Goal: Task Accomplishment & Management: Use online tool/utility

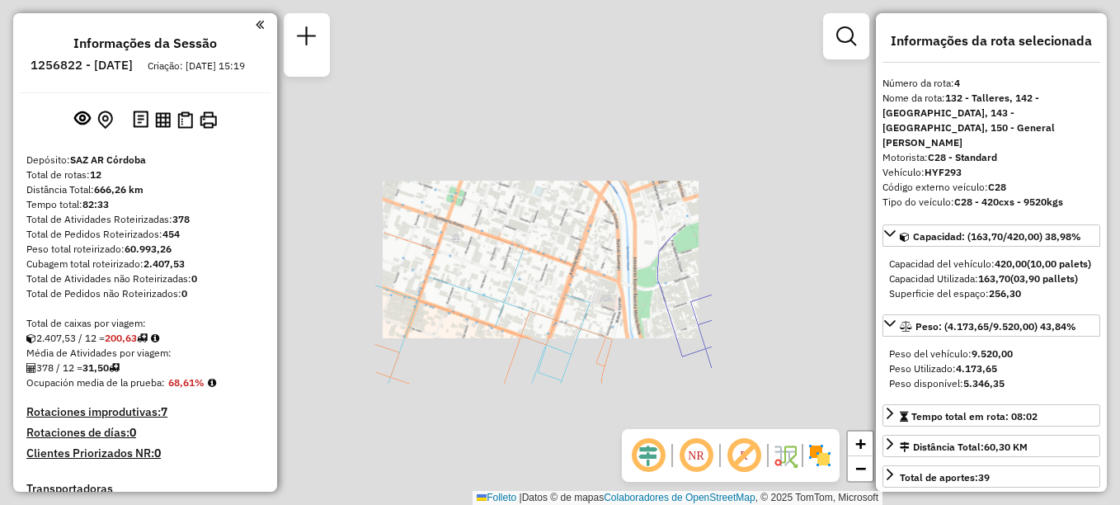
select select "**********"
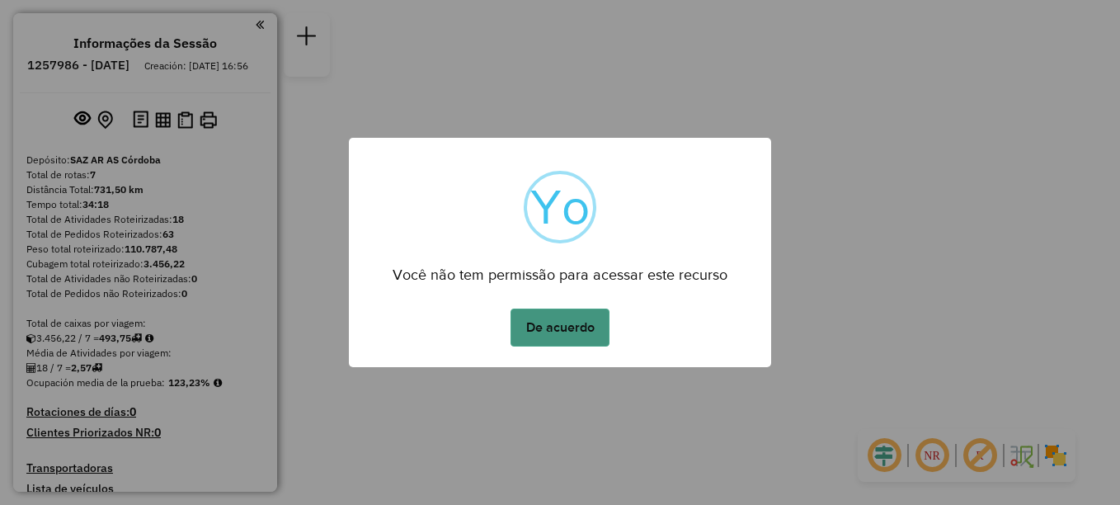
click at [572, 318] on button "De acuerdo" at bounding box center [560, 328] width 99 height 38
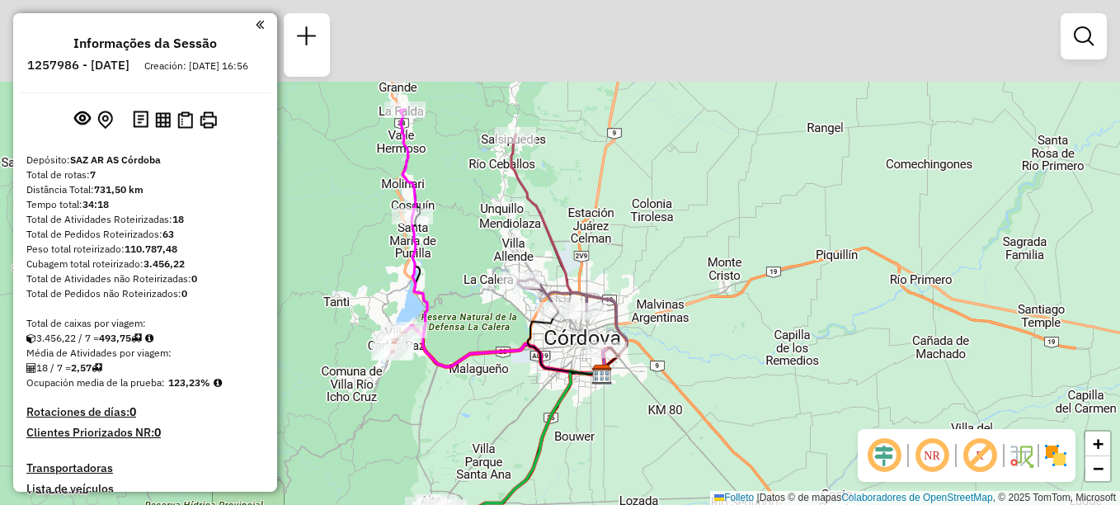
drag, startPoint x: 541, startPoint y: 282, endPoint x: 583, endPoint y: 398, distance: 122.9
click at [583, 398] on div "Janela de atendimento Grade de atendimento Capacidade Transportadoras Veículos …" at bounding box center [560, 252] width 1120 height 505
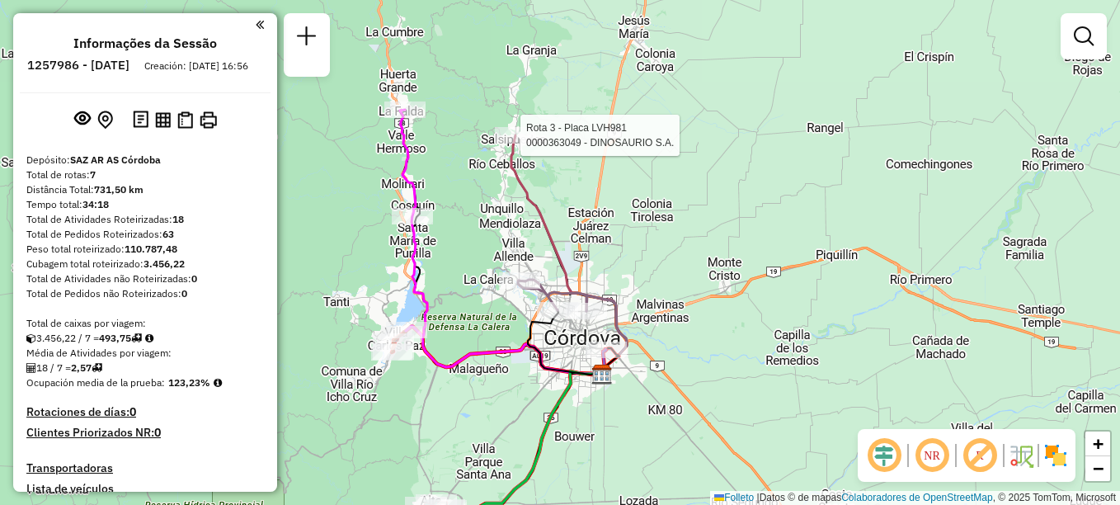
select select "**********"
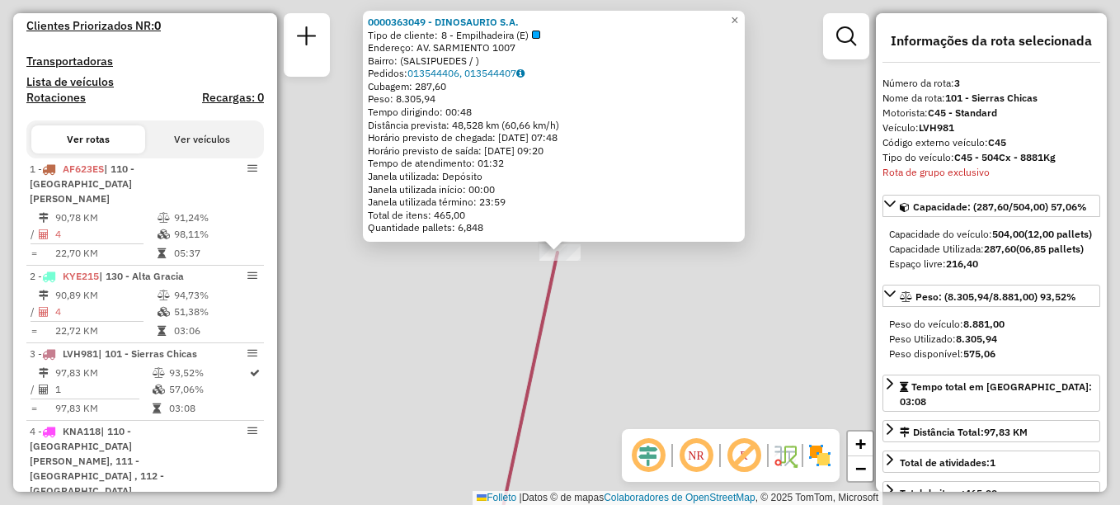
scroll to position [704, 0]
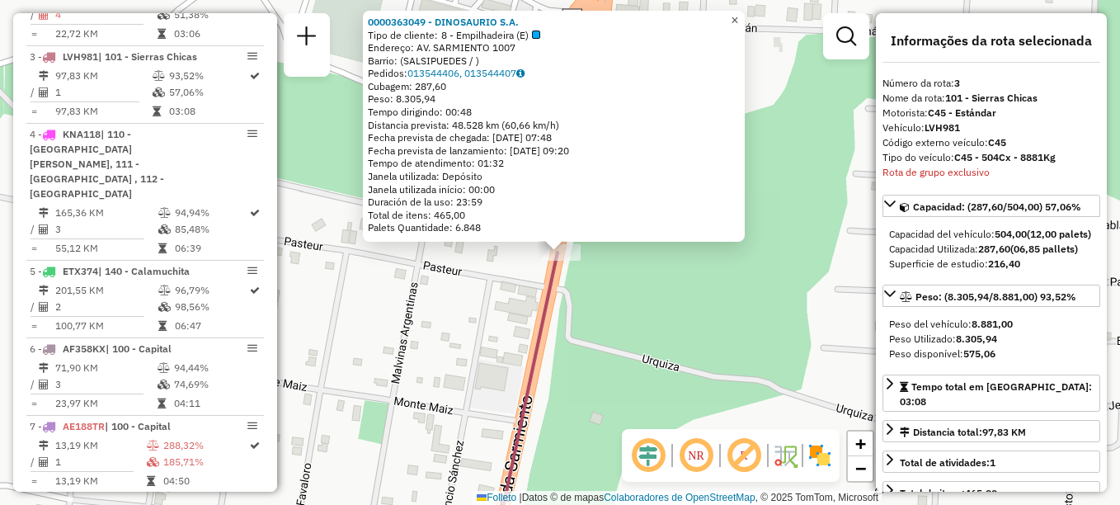
click at [738, 14] on span "×" at bounding box center [734, 20] width 7 height 14
click at [738, 16] on link "×" at bounding box center [735, 21] width 20 height 20
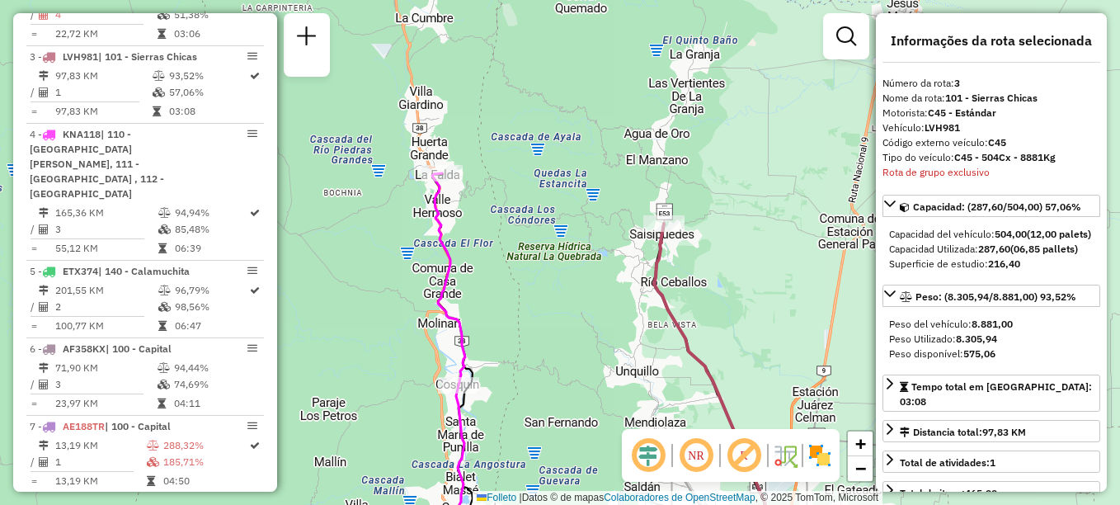
drag, startPoint x: 557, startPoint y: 322, endPoint x: 610, endPoint y: 179, distance: 152.2
click at [610, 179] on div "Janela de atendimento Grade de atendimento Capacidade Transportadoras Veículos …" at bounding box center [560, 252] width 1120 height 505
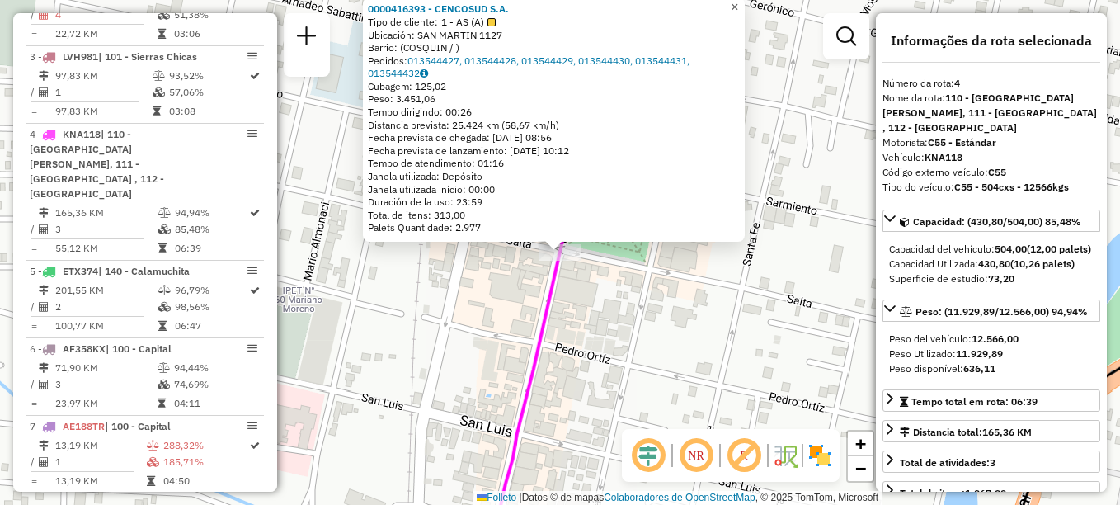
click at [738, 3] on span "×" at bounding box center [734, 7] width 7 height 14
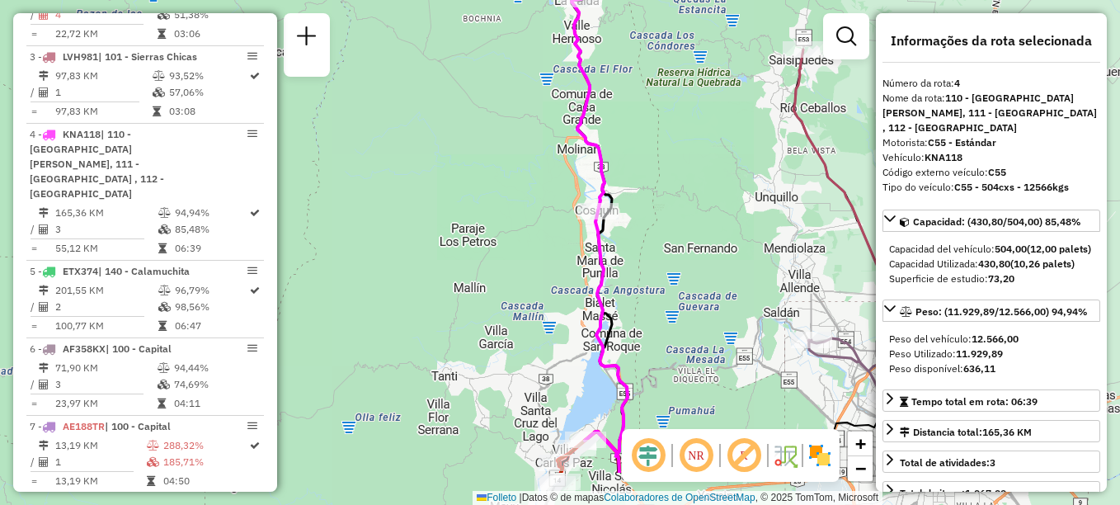
drag, startPoint x: 590, startPoint y: 354, endPoint x: 644, endPoint y: 106, distance: 254.2
click at [628, 132] on icon at bounding box center [600, 227] width 56 height 457
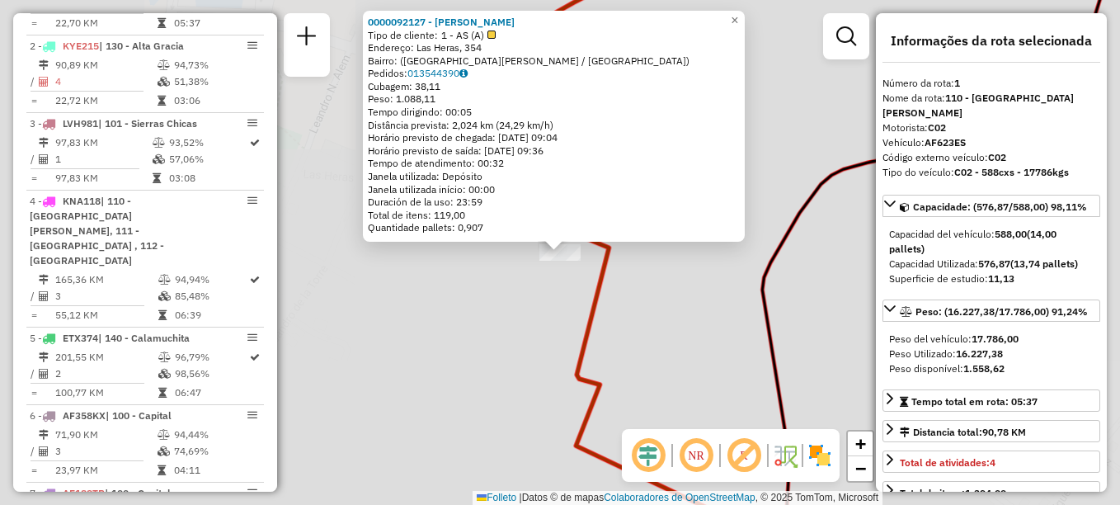
scroll to position [567, 0]
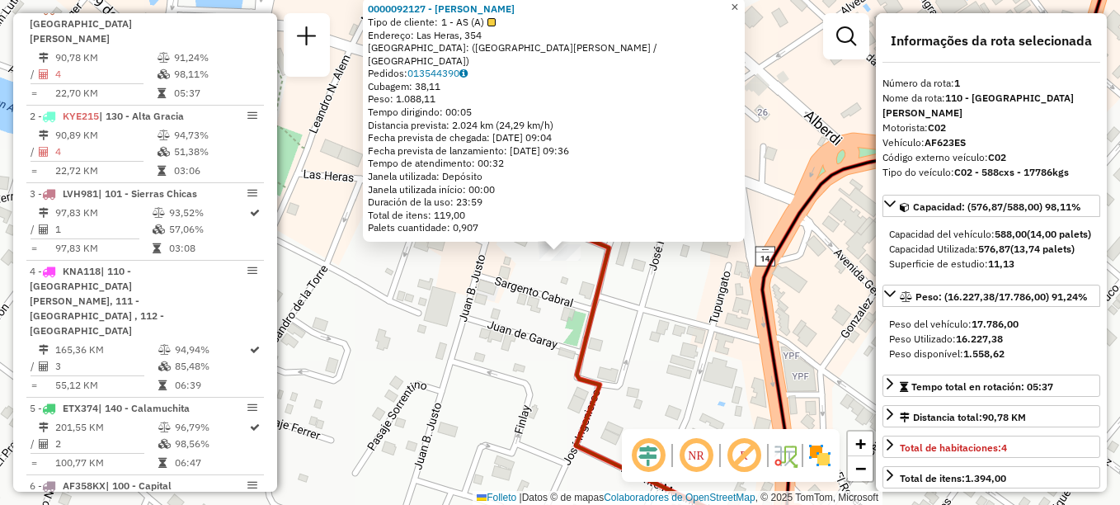
click at [738, 14] on span "×" at bounding box center [734, 7] width 7 height 14
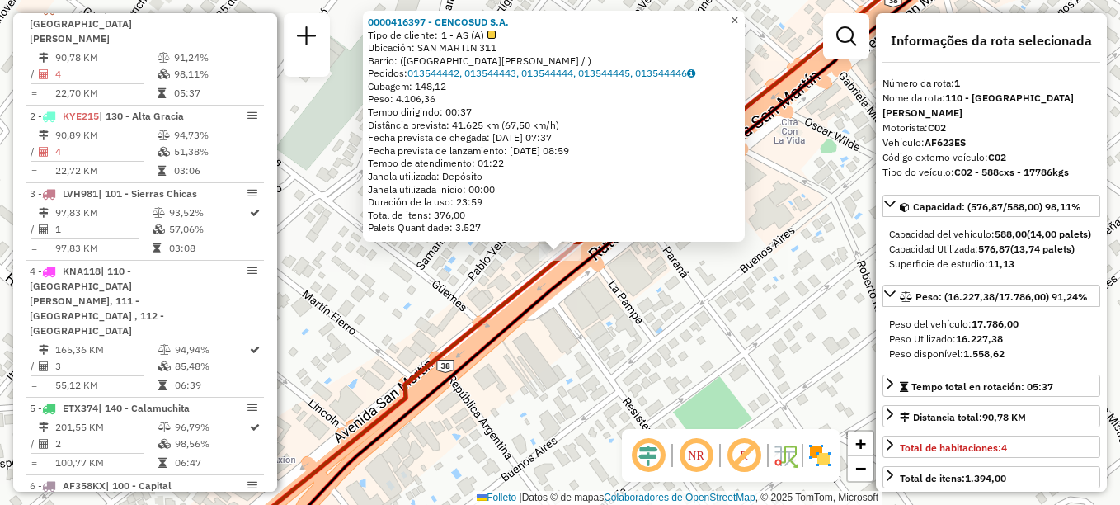
click at [738, 15] on span "×" at bounding box center [734, 20] width 7 height 14
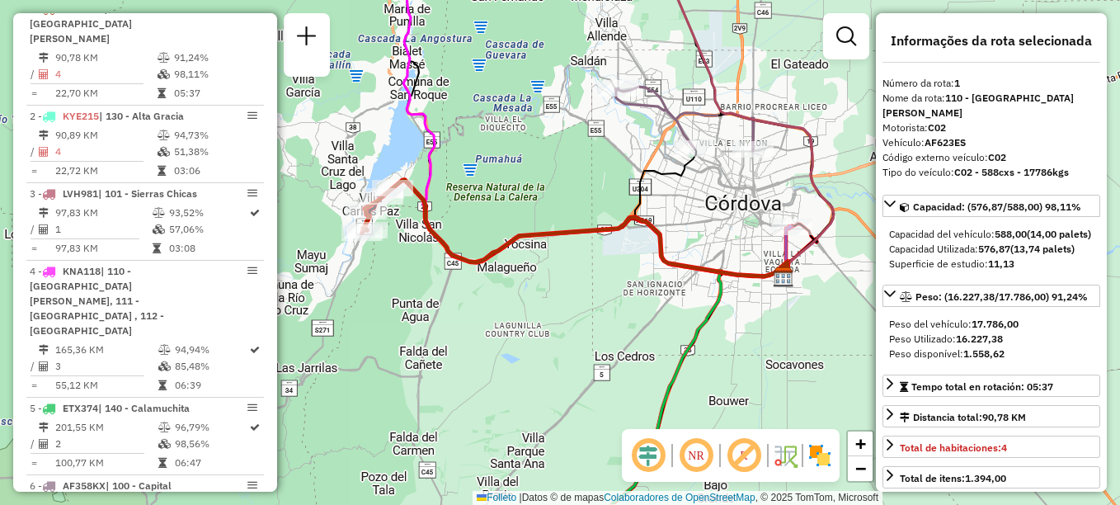
drag, startPoint x: 577, startPoint y: 334, endPoint x: 512, endPoint y: 283, distance: 82.2
click at [512, 283] on div "Janela de atendimento Grade de atendimento Capacidade Transportadoras Veículos …" at bounding box center [560, 252] width 1120 height 505
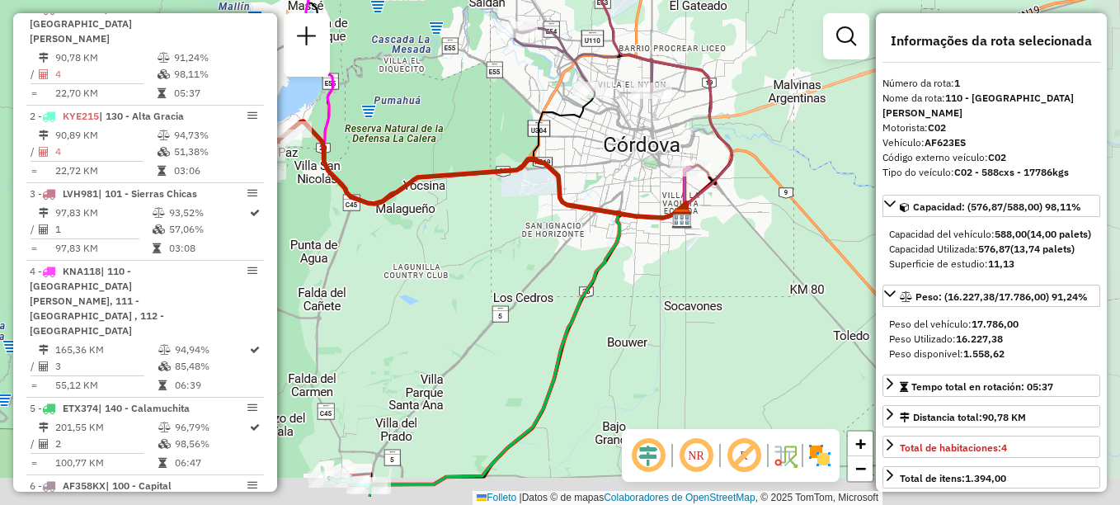
drag, startPoint x: 720, startPoint y: 337, endPoint x: 619, endPoint y: 279, distance: 117.1
click at [619, 279] on div "Janela de atendimento Grade de atendimento Capacidade Transportadoras Veículos …" at bounding box center [560, 252] width 1120 height 505
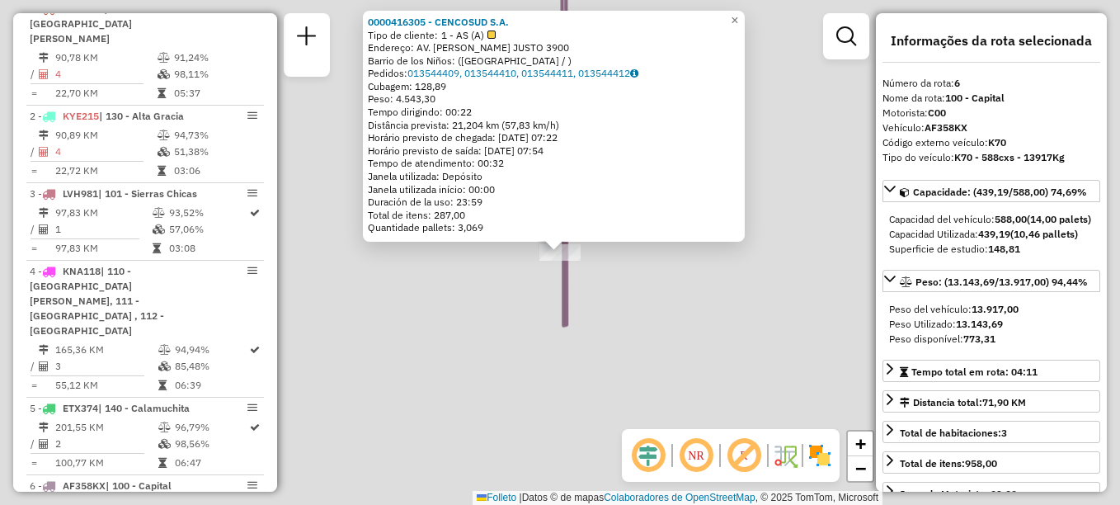
scroll to position [704, 0]
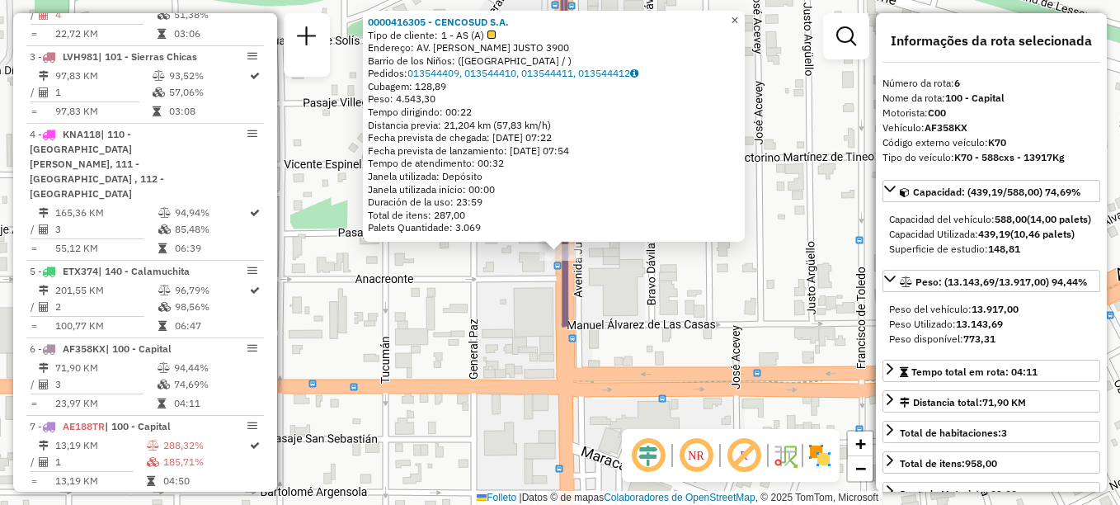
click at [738, 13] on span "×" at bounding box center [734, 20] width 7 height 14
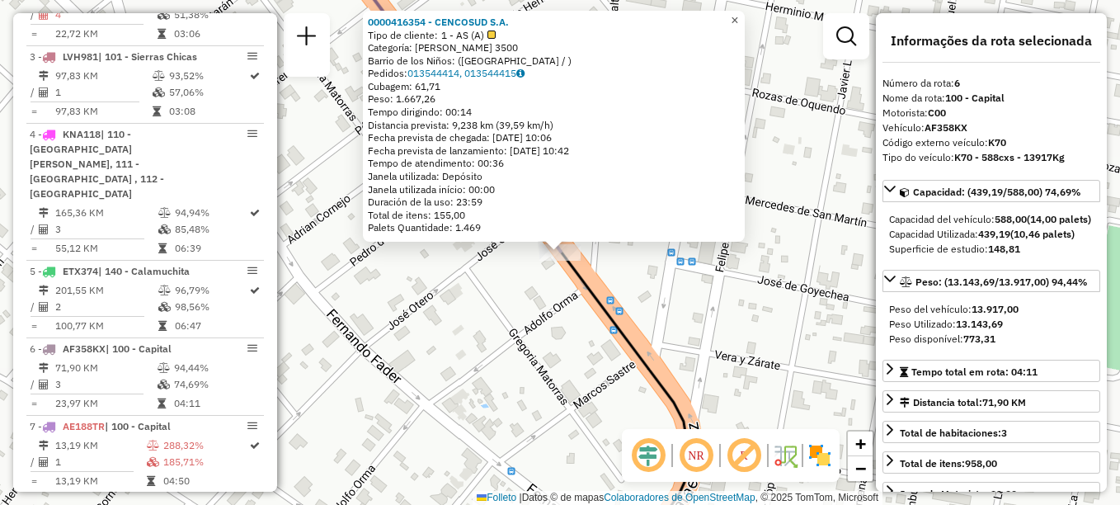
click at [738, 13] on span "×" at bounding box center [734, 20] width 7 height 14
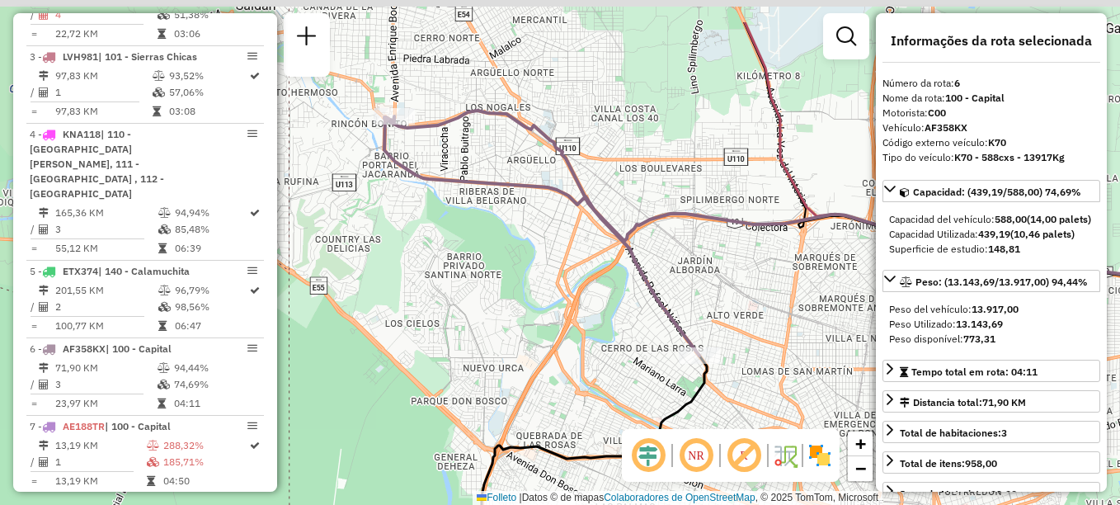
drag, startPoint x: 524, startPoint y: 275, endPoint x: 535, endPoint y: 281, distance: 13.3
click at [535, 281] on div "Janela de atendimento Grade de atendimento Capacidade Transportadoras Veículos …" at bounding box center [560, 252] width 1120 height 505
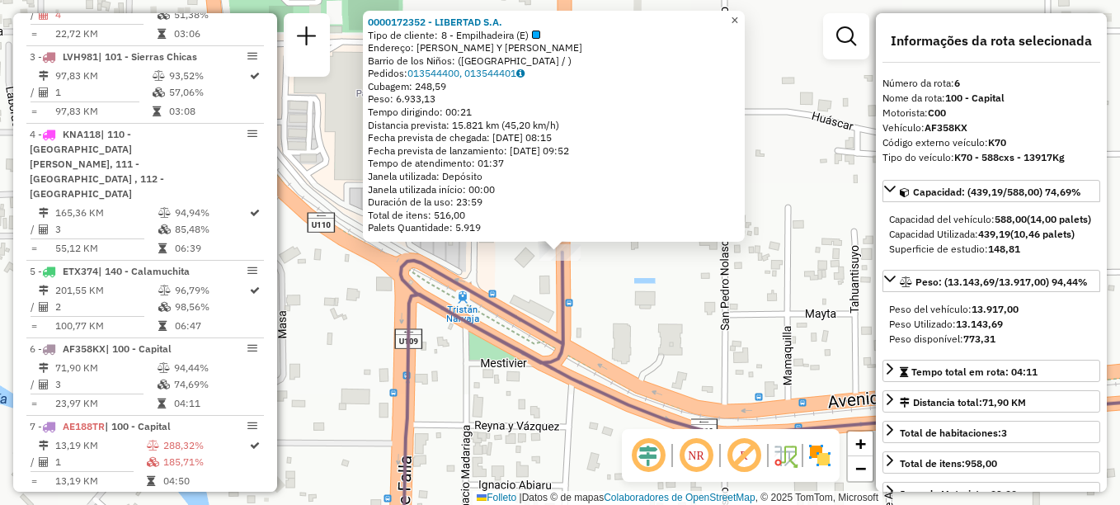
click at [738, 13] on span "×" at bounding box center [734, 20] width 7 height 14
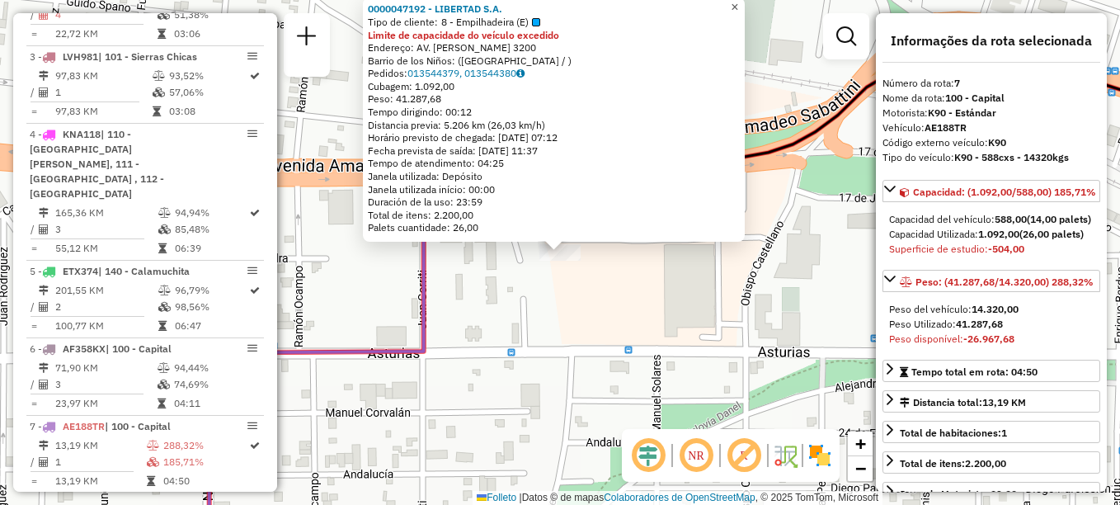
click at [738, 6] on span "×" at bounding box center [734, 7] width 7 height 14
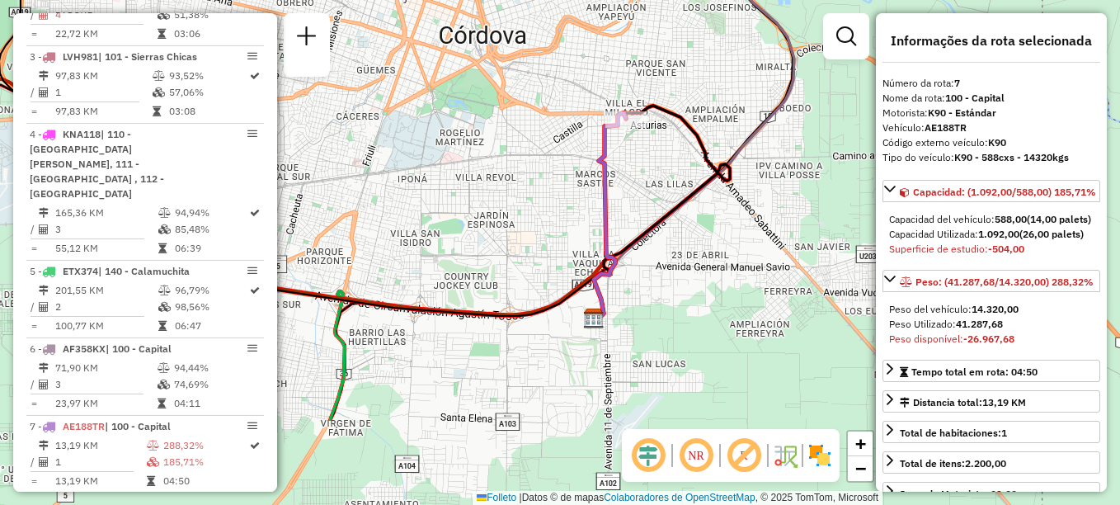
drag, startPoint x: 611, startPoint y: 321, endPoint x: 659, endPoint y: 117, distance: 209.3
click at [652, 124] on div "Janela de atendimento Grade de atendimento Capacidade Transportadoras Veículos …" at bounding box center [560, 252] width 1120 height 505
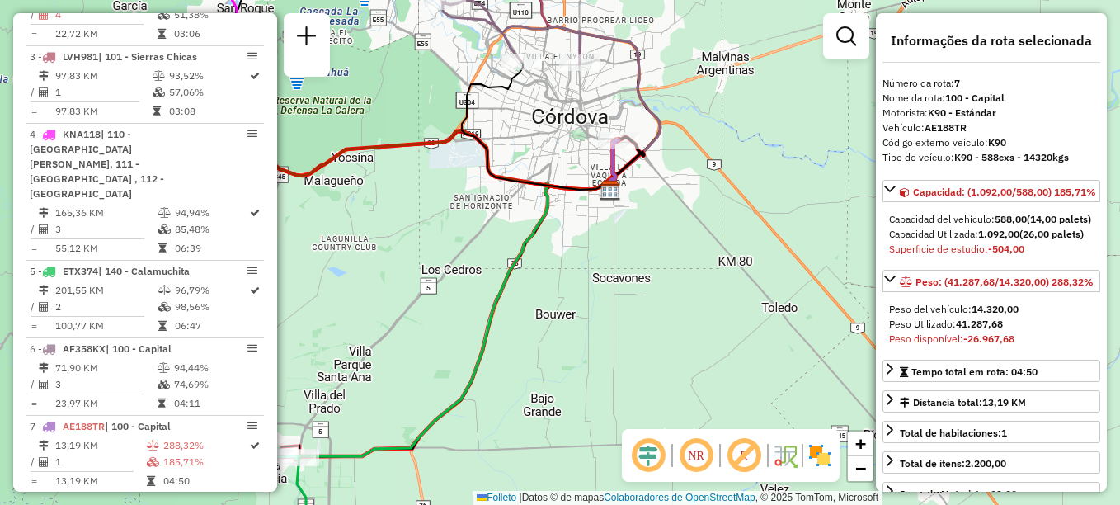
drag, startPoint x: 559, startPoint y: 272, endPoint x: 699, endPoint y: 104, distance: 219.0
click at [685, 106] on div "Janela de atendimento Grade de atendimento Capacidade Transportadoras Veículos …" at bounding box center [560, 252] width 1120 height 505
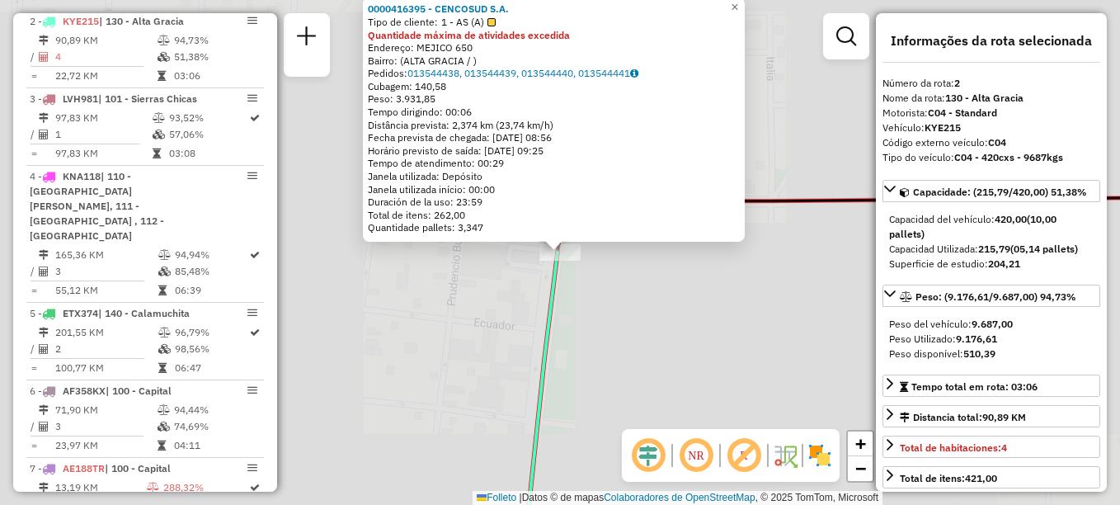
scroll to position [659, 0]
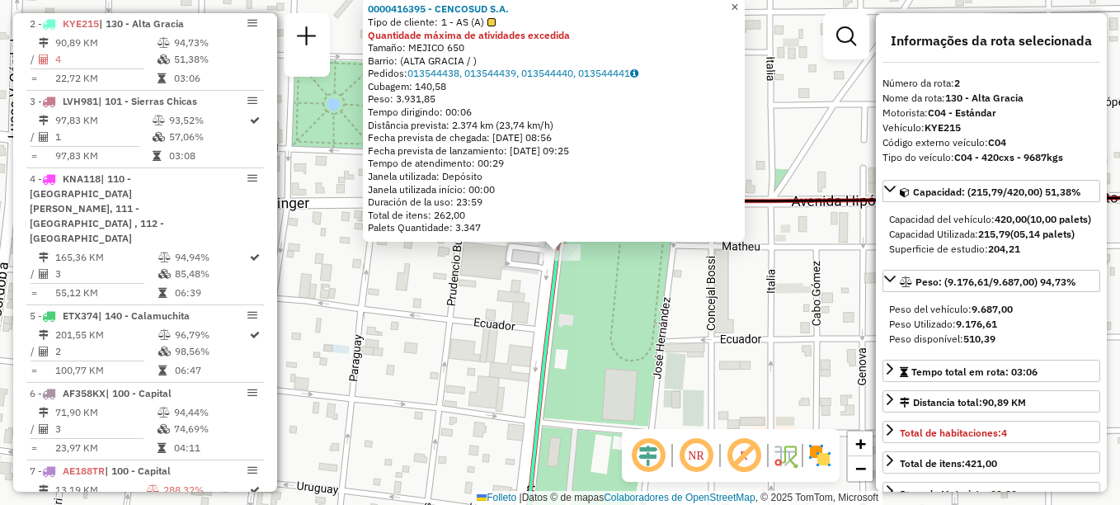
click at [738, 7] on span "×" at bounding box center [734, 7] width 7 height 14
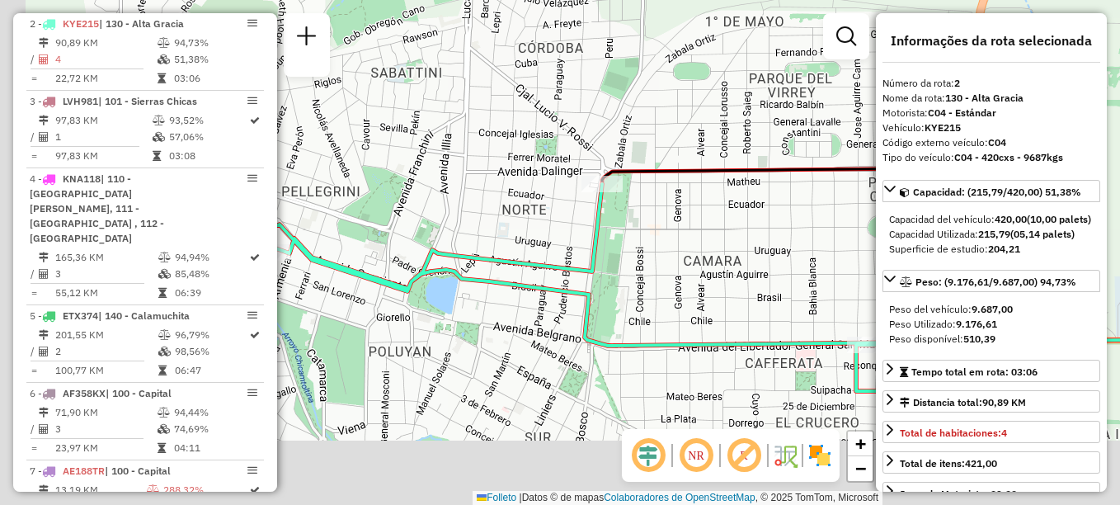
drag, startPoint x: 498, startPoint y: 388, endPoint x: 601, endPoint y: 256, distance: 167.0
click at [601, 256] on icon at bounding box center [600, 287] width 671 height 207
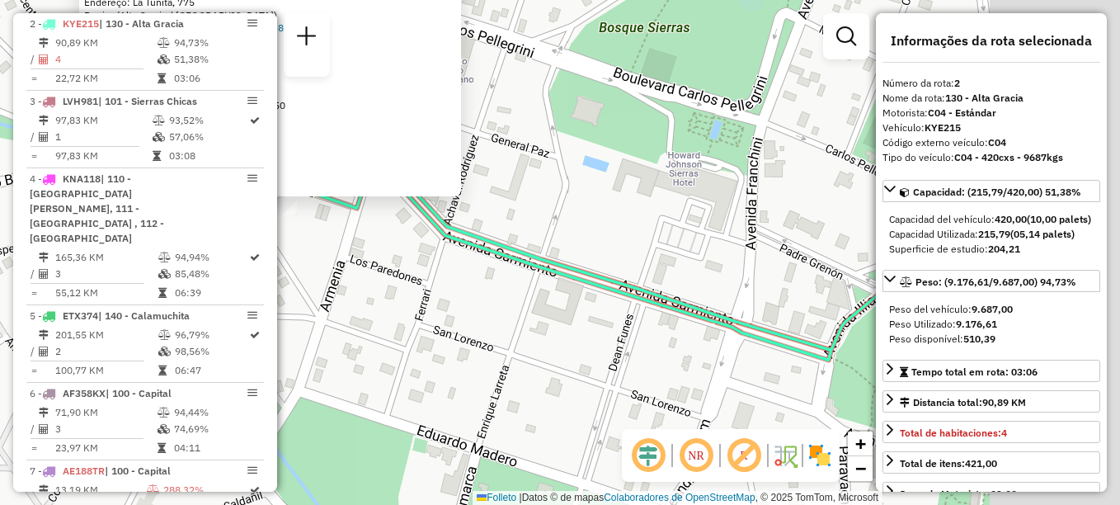
drag, startPoint x: 642, startPoint y: 321, endPoint x: 323, endPoint y: 255, distance: 325.2
click at [323, 255] on div "0000047778 - BECERRA [PERSON_NAME] Tipo de cliente: 1 - AS (A) Endereço: [STREE…" at bounding box center [560, 252] width 1120 height 505
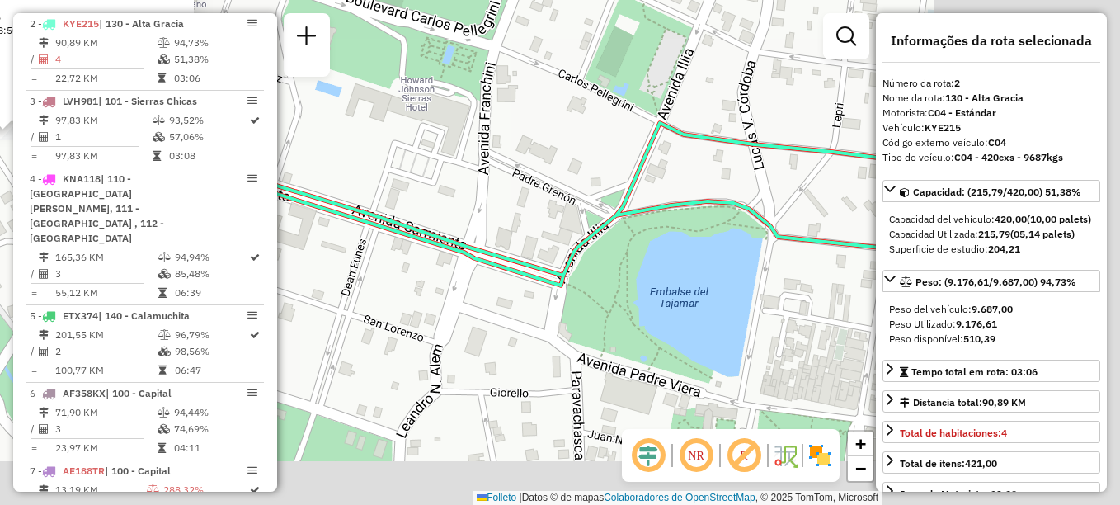
drag, startPoint x: 705, startPoint y: 335, endPoint x: 384, endPoint y: 247, distance: 333.4
click at [384, 247] on div "0000047778 - BECERRA [PERSON_NAME] Tipo de cliente: 1 - AS (A) Endereço: [STREE…" at bounding box center [560, 252] width 1120 height 505
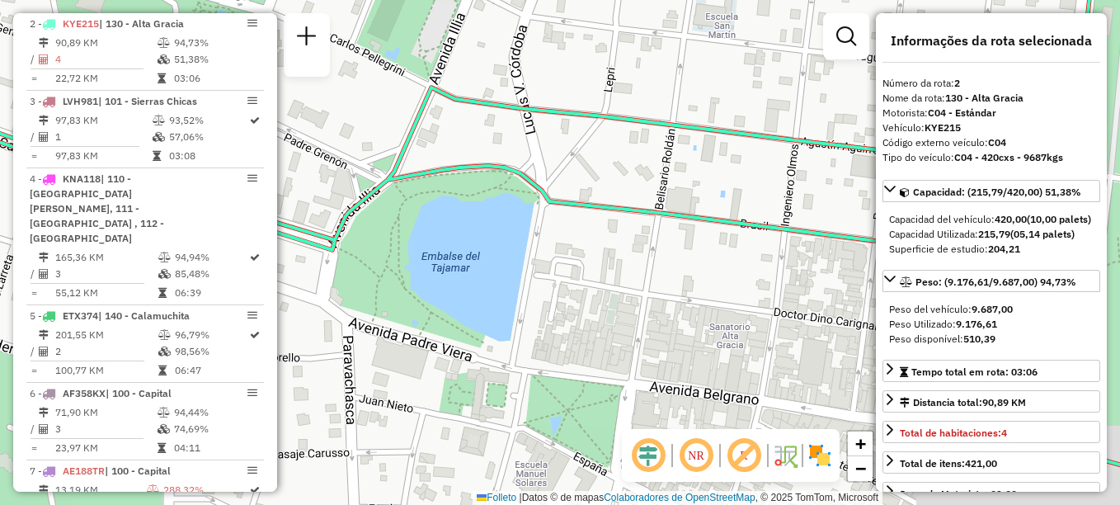
drag, startPoint x: 717, startPoint y: 261, endPoint x: 494, endPoint y: 263, distance: 222.7
click at [494, 263] on div "0000047778 - BECERRA [PERSON_NAME] Tipo de cliente: 1 - AS (A) Endereço: [STREE…" at bounding box center [560, 252] width 1120 height 505
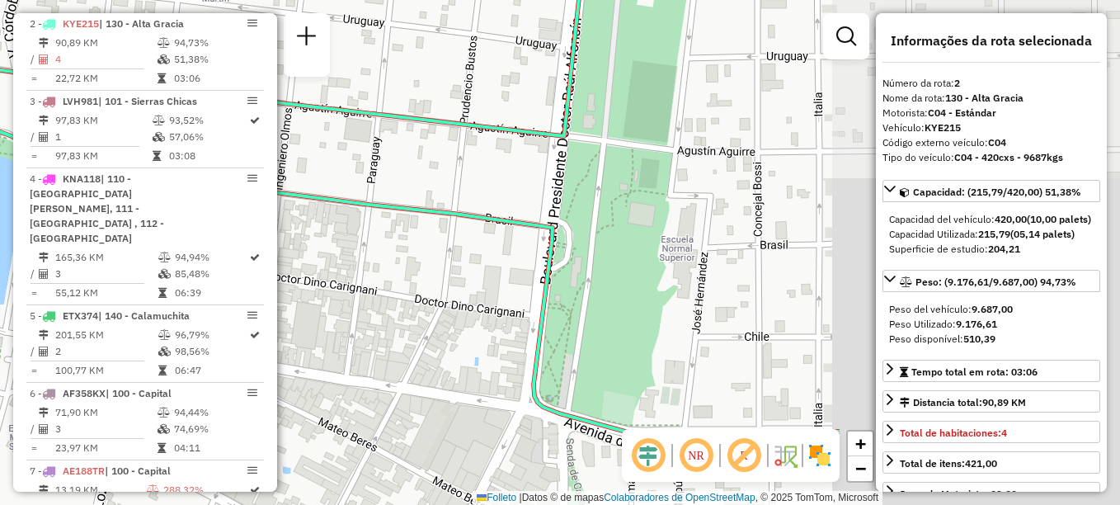
drag, startPoint x: 643, startPoint y: 288, endPoint x: 342, endPoint y: 229, distance: 306.7
click at [347, 232] on div "0000047778 - BECERRA [PERSON_NAME] Tipo de cliente: 1 - AS (A) Endereço: [STREE…" at bounding box center [560, 252] width 1120 height 505
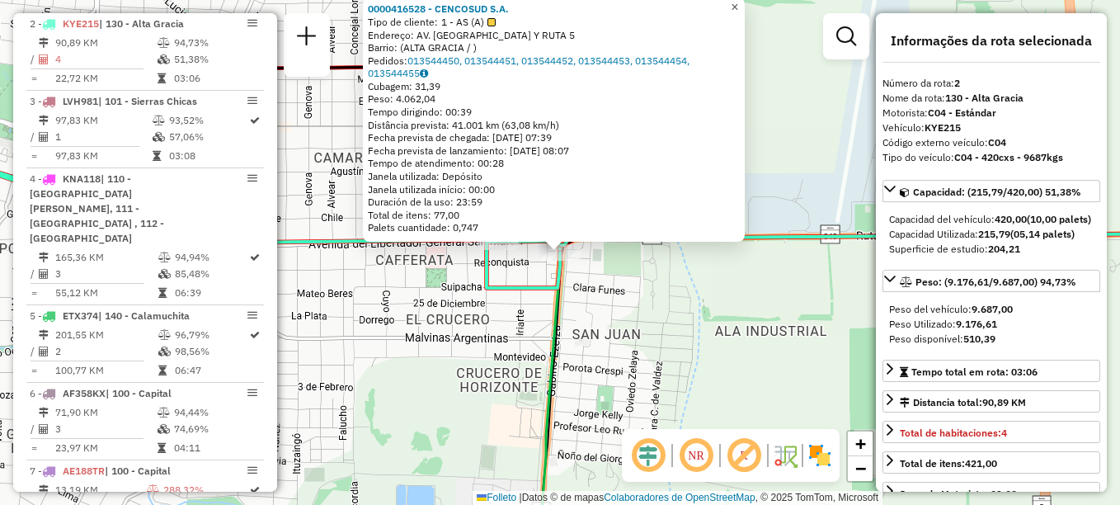
click at [738, 6] on span "×" at bounding box center [734, 7] width 7 height 14
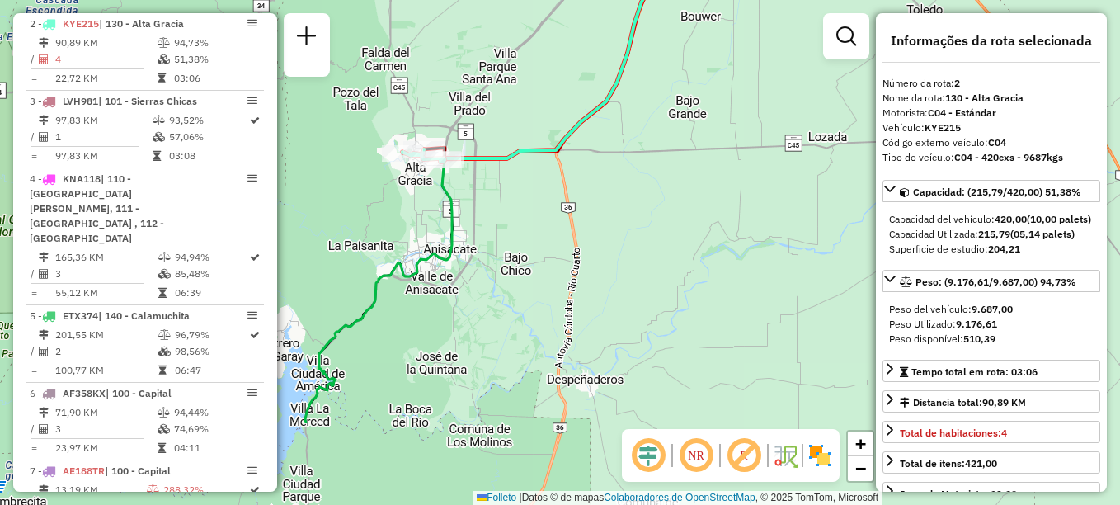
drag, startPoint x: 518, startPoint y: 304, endPoint x: 449, endPoint y: 140, distance: 178.2
click at [448, 140] on icon at bounding box center [532, 150] width 455 height 546
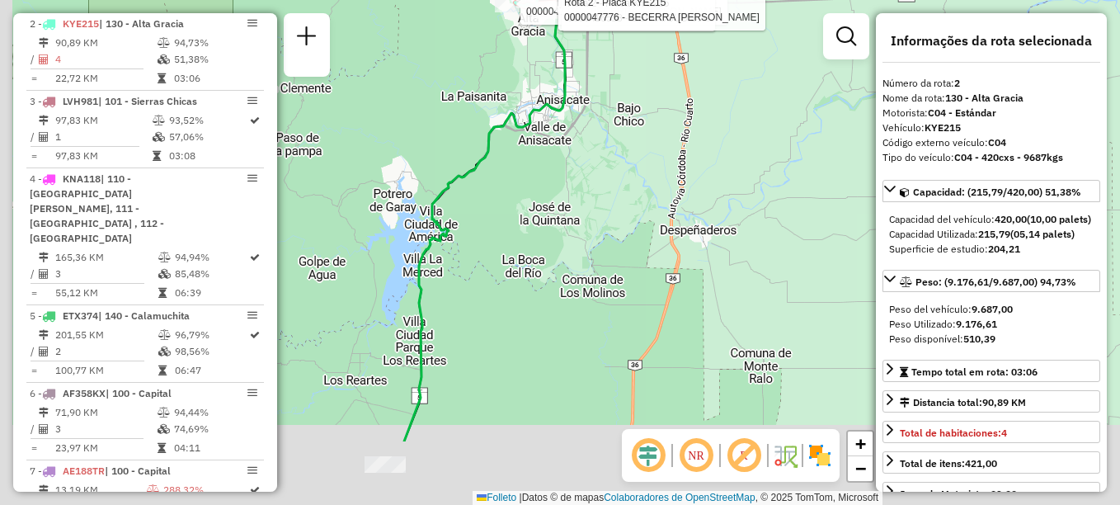
drag, startPoint x: 411, startPoint y: 300, endPoint x: 566, endPoint y: 107, distance: 247.6
click at [549, 133] on div "Rota 2 - Placa KYE215 0000047778 - BECERRA [PERSON_NAME] 2 - Placa KYE215 00004…" at bounding box center [560, 252] width 1120 height 505
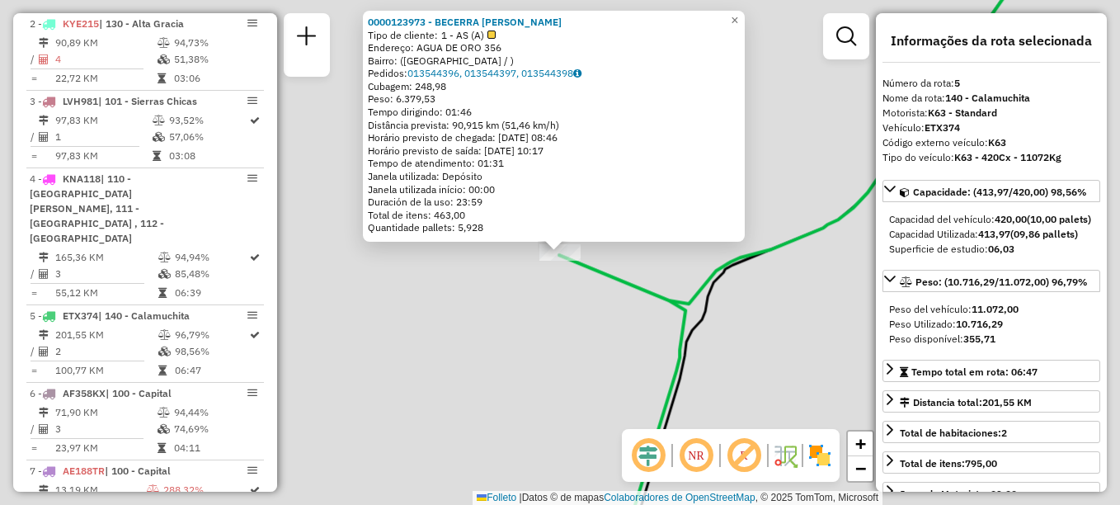
scroll to position [704, 0]
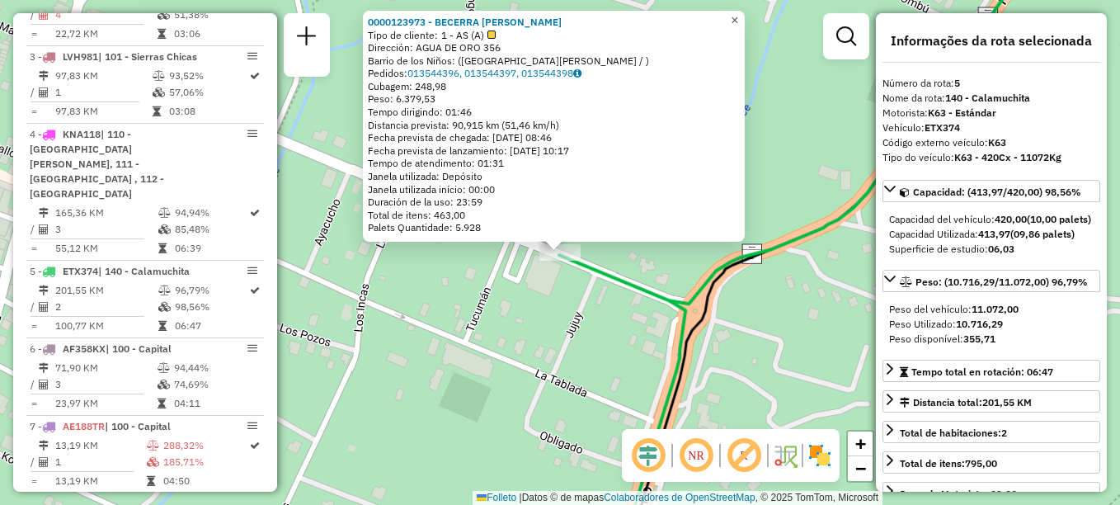
click at [738, 20] on span "×" at bounding box center [734, 20] width 7 height 14
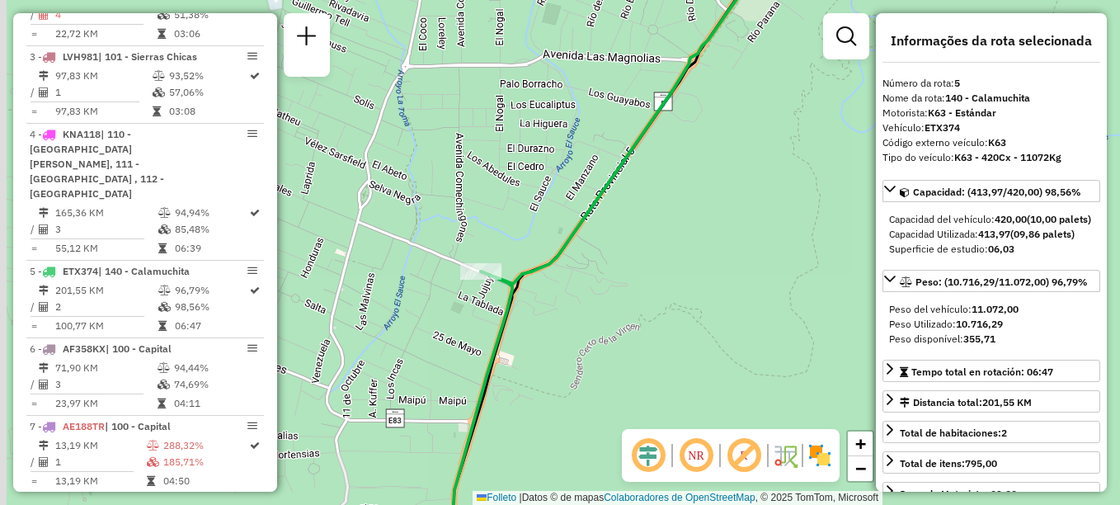
drag, startPoint x: 501, startPoint y: 325, endPoint x: 556, endPoint y: 341, distance: 57.7
click at [512, 341] on icon at bounding box center [483, 413] width 59 height 284
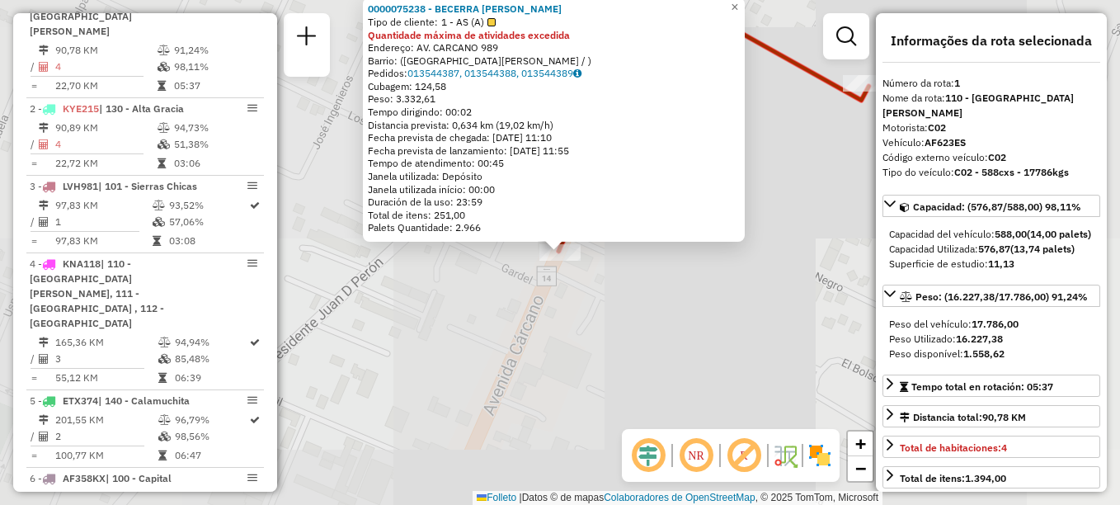
scroll to position [567, 0]
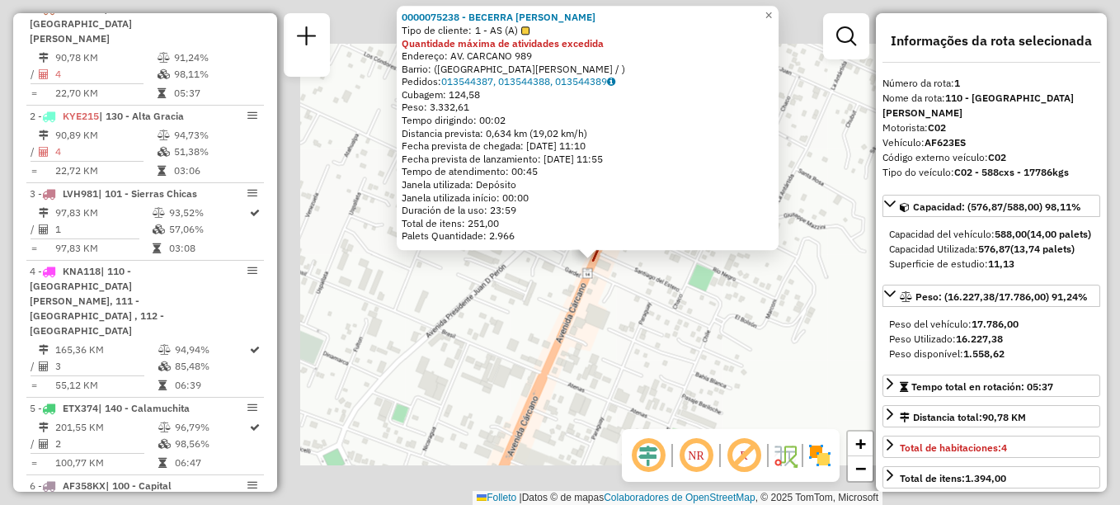
click at [570, 435] on div "Rota 1 - Placa AF623ES 0000075238 - BECERRA [PERSON_NAME] 0000075238 - BECERRA …" at bounding box center [560, 252] width 1120 height 505
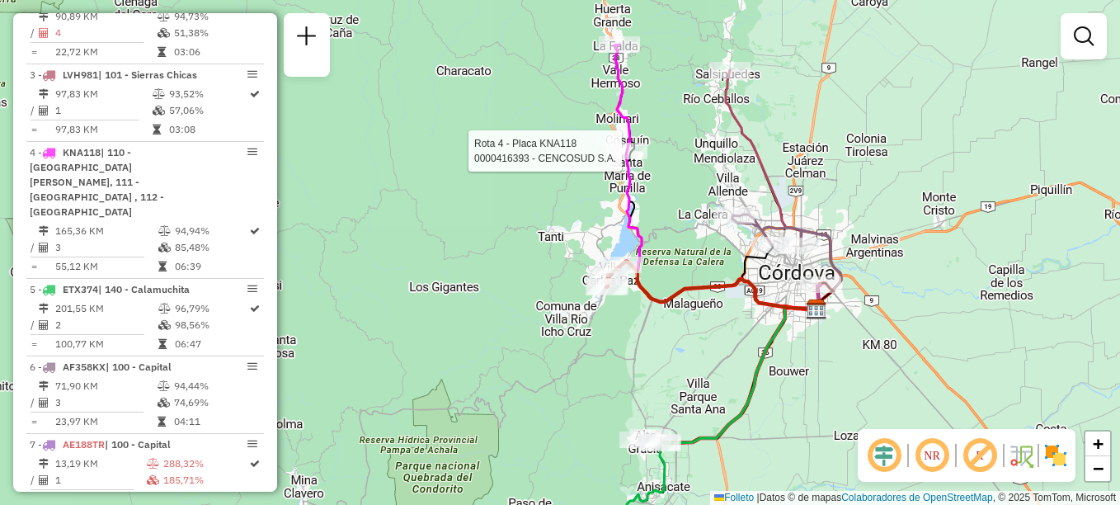
select select "**********"
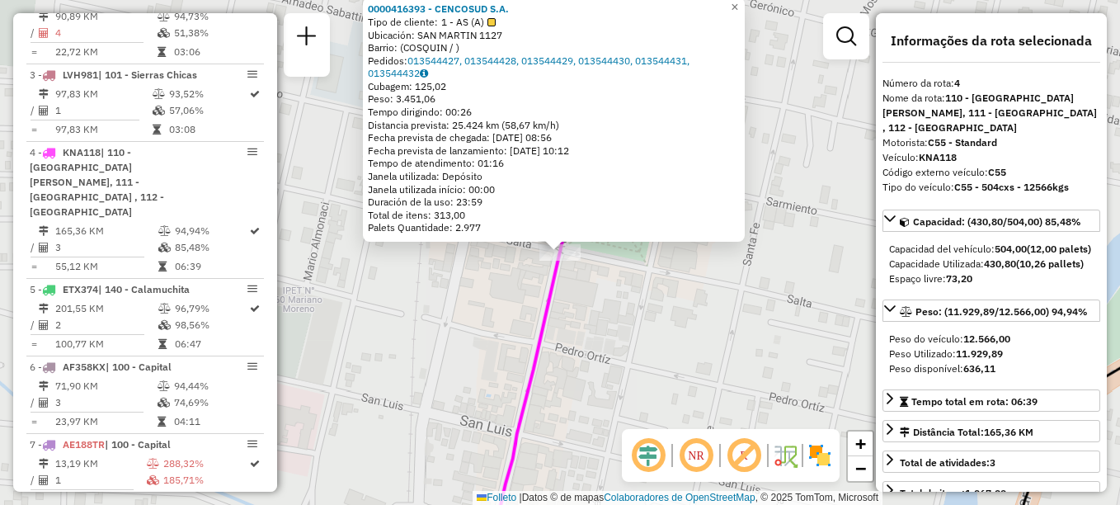
scroll to position [704, 0]
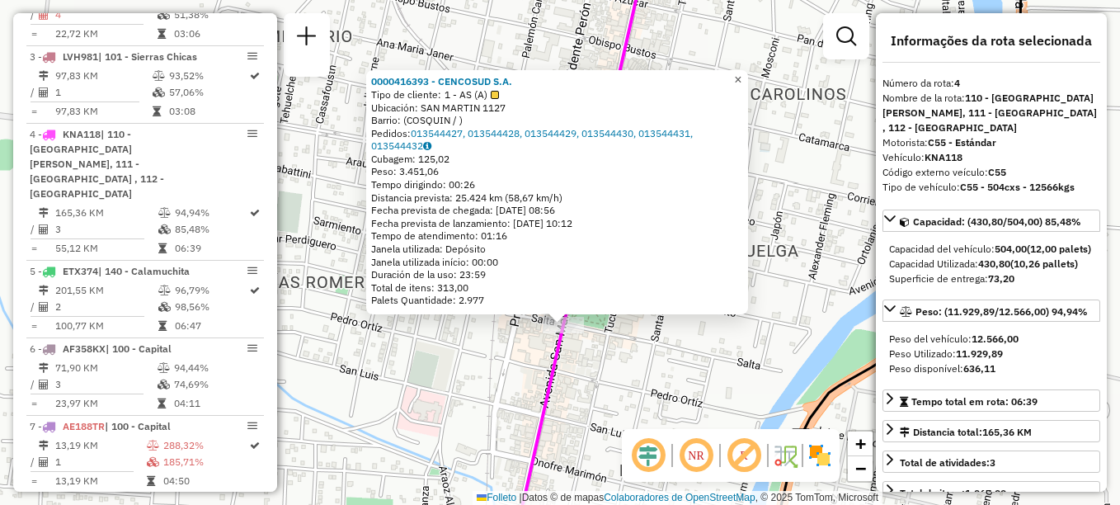
click at [742, 73] on span "×" at bounding box center [737, 80] width 7 height 14
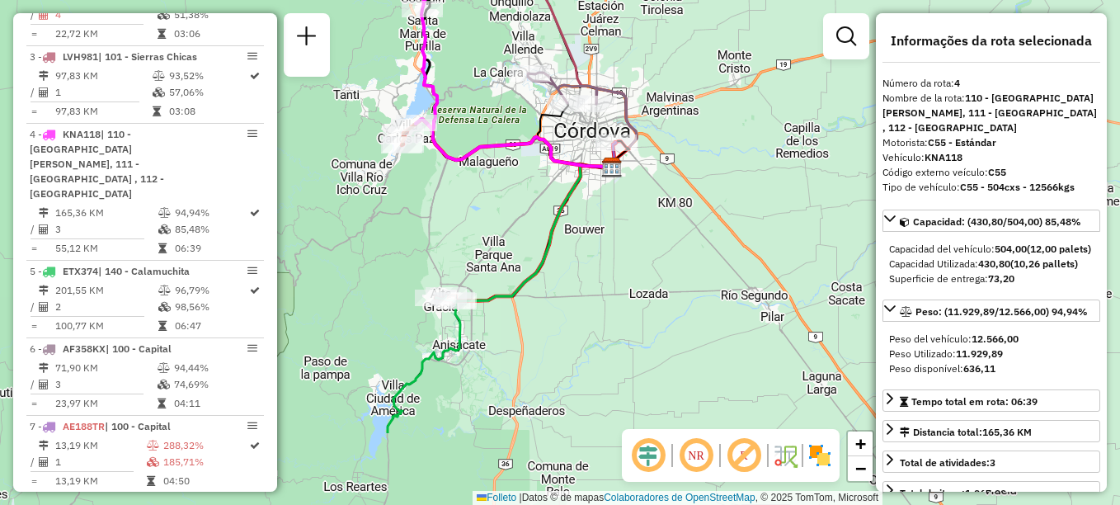
drag, startPoint x: 525, startPoint y: 280, endPoint x: 465, endPoint y: 103, distance: 187.0
click at [466, 106] on div "Janela de atendimento Grade de atendimento Capacidade Transportadoras Veículos …" at bounding box center [560, 252] width 1120 height 505
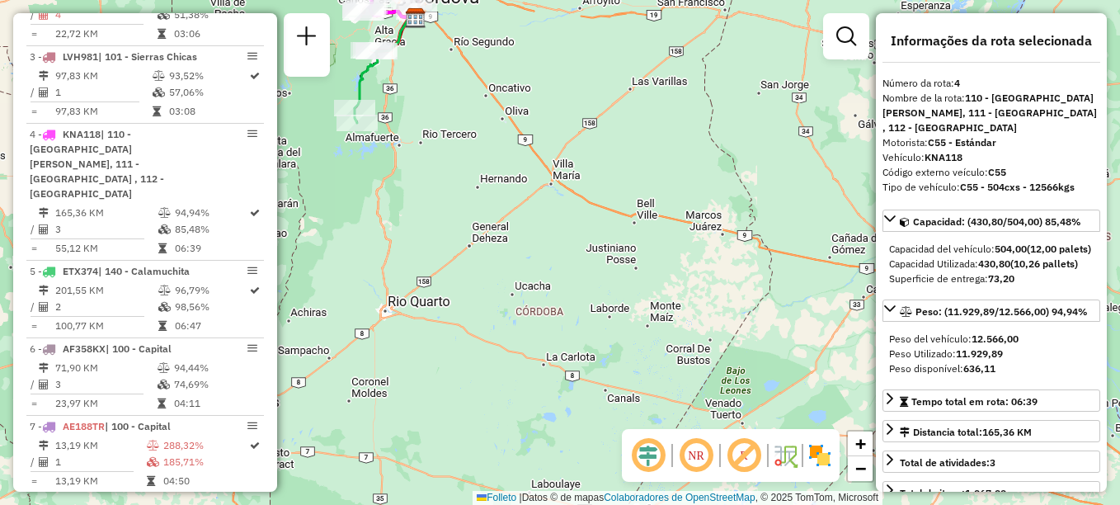
drag, startPoint x: 510, startPoint y: 290, endPoint x: 432, endPoint y: 167, distance: 146.0
click at [432, 167] on div "Janela de atendimento Grade de atendimento Capacidade Transportadoras Veículos …" at bounding box center [560, 252] width 1120 height 505
